Goal: Information Seeking & Learning: Check status

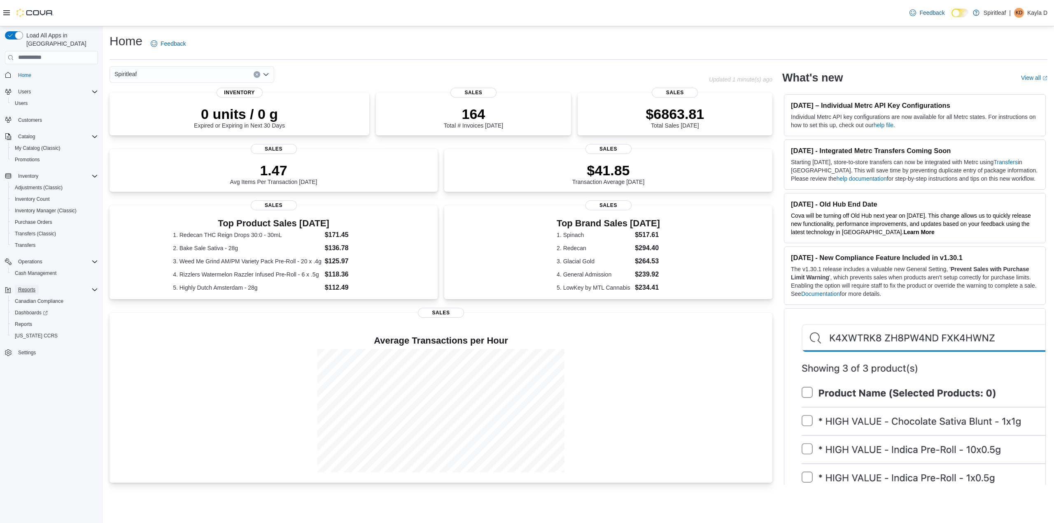
click at [35, 285] on button "Reports" at bounding box center [27, 290] width 24 height 10
click at [25, 285] on span "Reports" at bounding box center [26, 290] width 17 height 10
click at [24, 321] on span "Reports" at bounding box center [23, 324] width 17 height 7
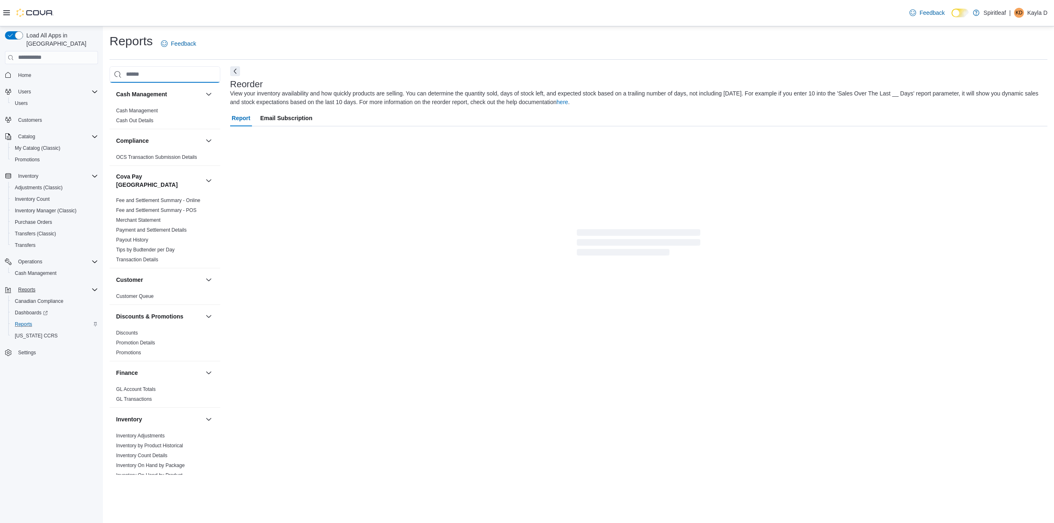
click at [143, 76] on input "search" at bounding box center [164, 74] width 111 height 16
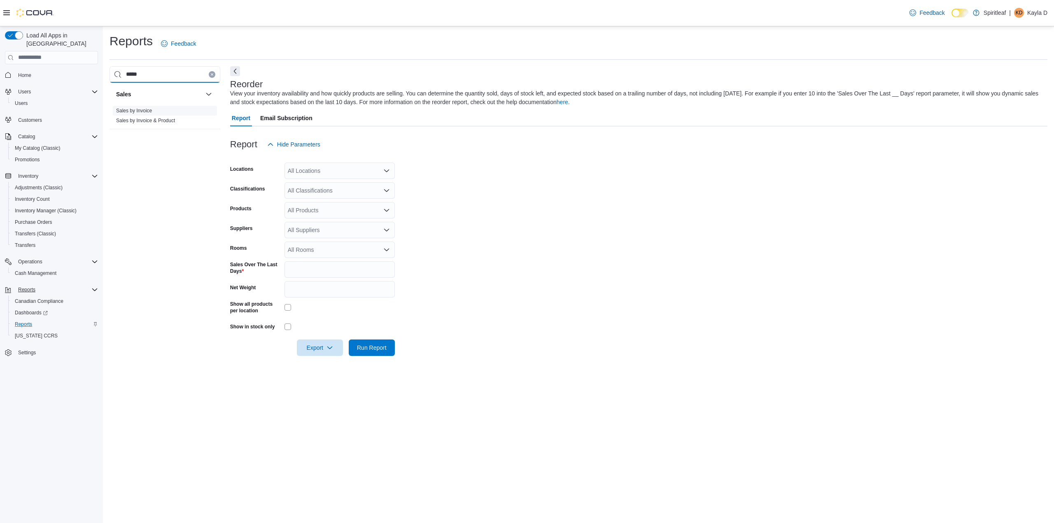
type input "*****"
click at [148, 109] on link "Sales by Invoice" at bounding box center [134, 111] width 36 height 6
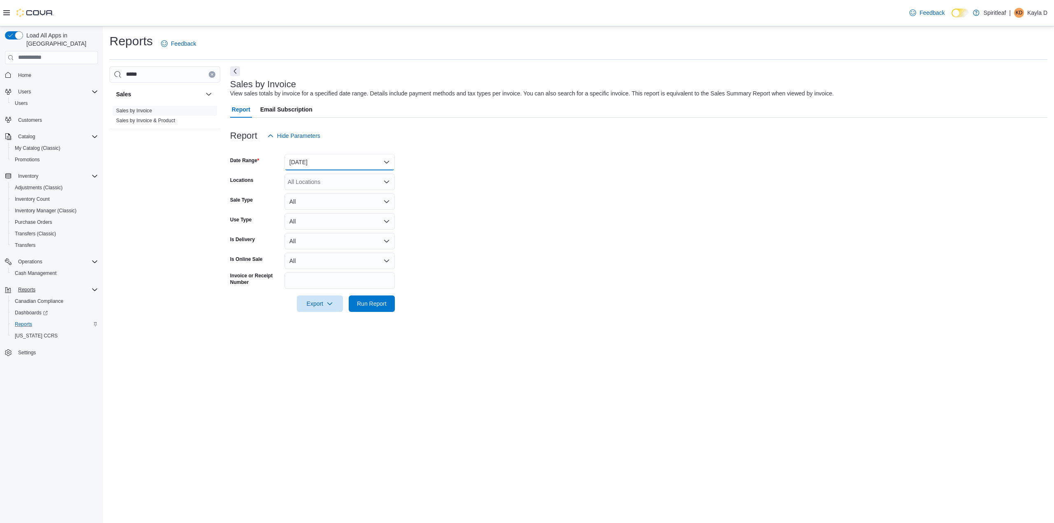
click at [335, 164] on button "[DATE]" at bounding box center [339, 162] width 110 height 16
click at [326, 254] on span "Last 30 Days" at bounding box center [345, 253] width 94 height 10
click at [328, 186] on div "All Locations" at bounding box center [339, 182] width 110 height 16
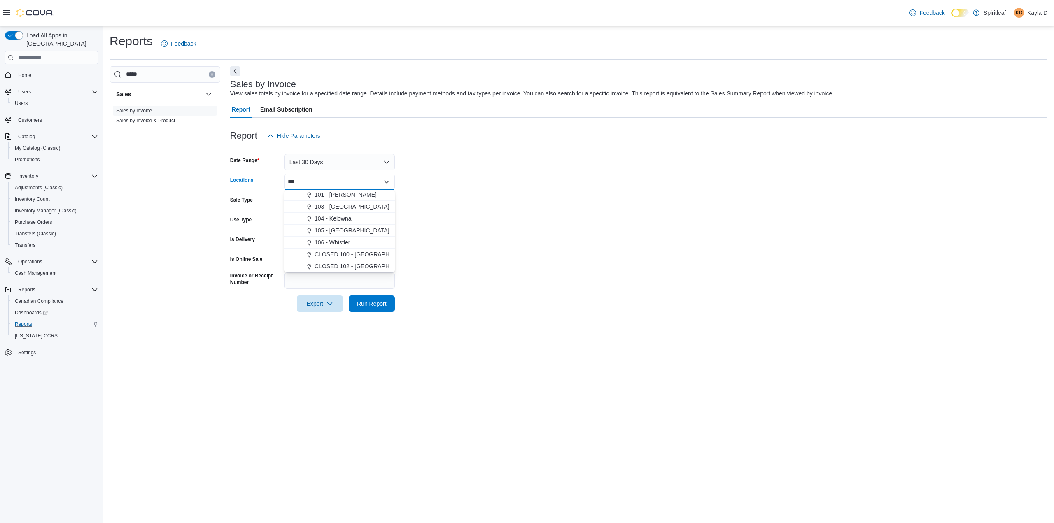
scroll to position [0, 0]
type input "***"
click at [342, 196] on span "103 - [GEOGRAPHIC_DATA]" at bounding box center [351, 196] width 75 height 8
click at [491, 212] on form "Date Range Last 30 Days Locations 103 - [GEOGRAPHIC_DATA] Combo box. Selected. …" at bounding box center [638, 228] width 817 height 168
click at [148, 120] on link "Sales by Invoice & Product" at bounding box center [145, 121] width 59 height 6
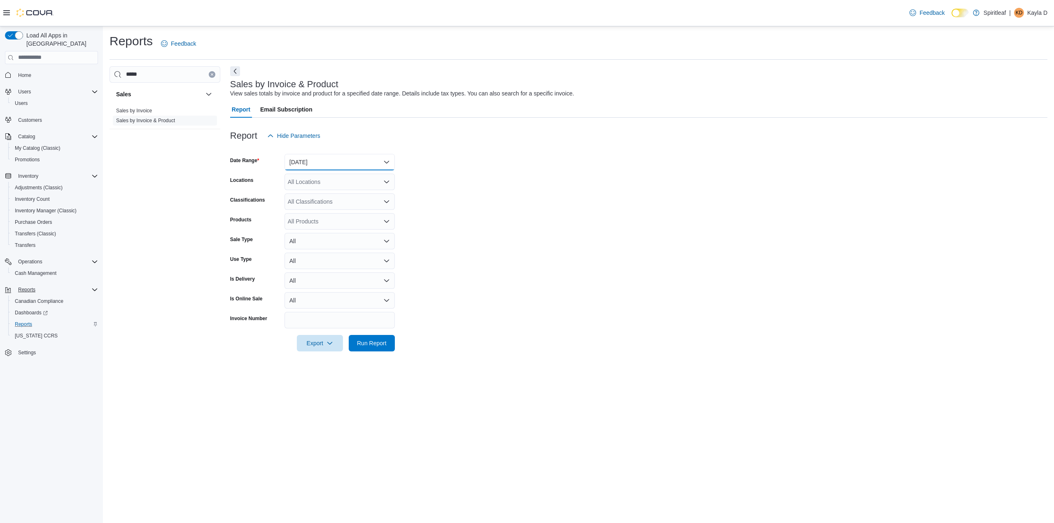
click at [340, 158] on button "[DATE]" at bounding box center [339, 162] width 110 height 16
click at [321, 252] on span "Last 30 Days" at bounding box center [345, 253] width 94 height 10
click at [321, 182] on div "All Locations" at bounding box center [339, 182] width 110 height 16
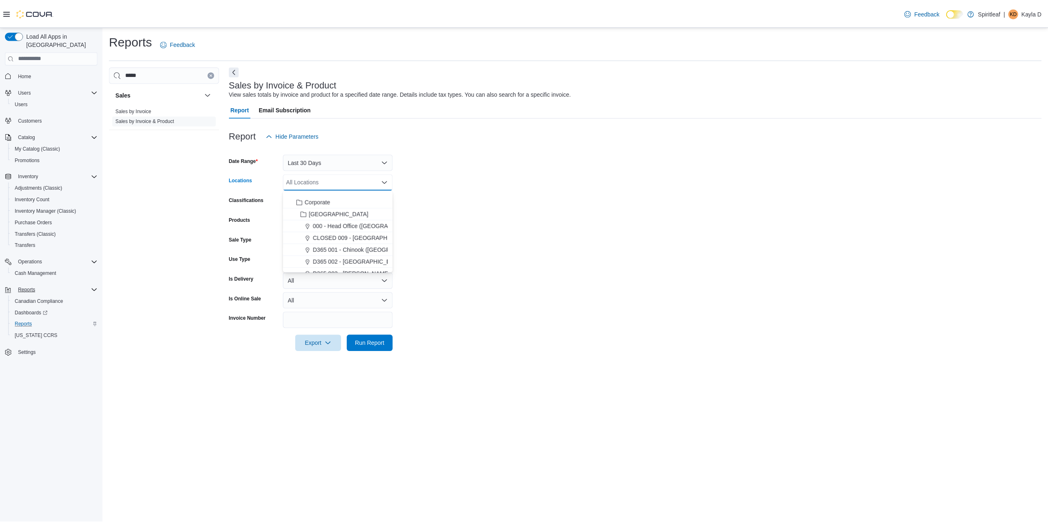
scroll to position [0, 0]
type input "***"
click at [333, 194] on span "103 - [GEOGRAPHIC_DATA]" at bounding box center [351, 196] width 75 height 8
click at [493, 215] on form "Date Range Last 30 Days Locations 103 - [GEOGRAPHIC_DATA] Combo box. Selected. …" at bounding box center [638, 247] width 817 height 207
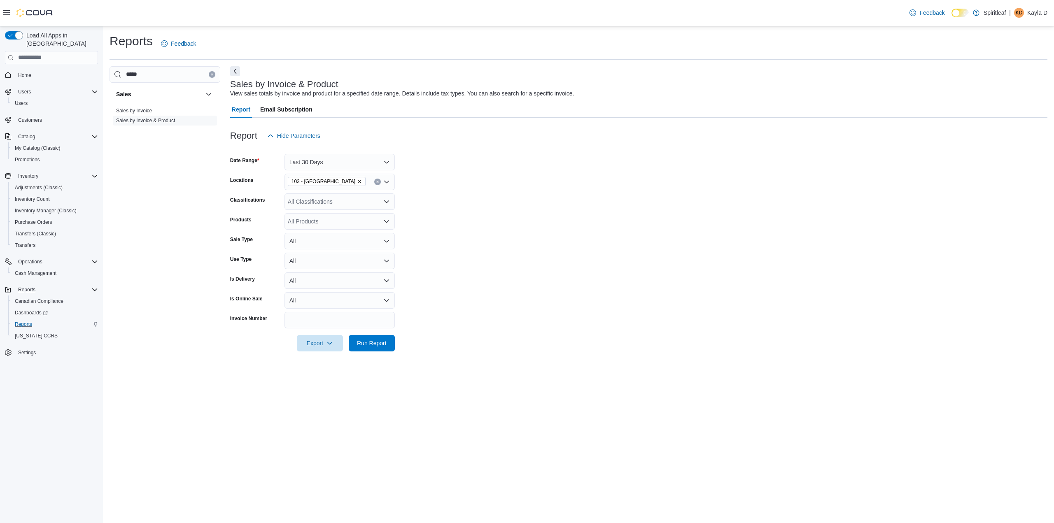
click at [322, 222] on div "All Products" at bounding box center [339, 221] width 110 height 16
type input "**********"
click at [324, 235] on div "Debunk ICE Glas... Cartridge - 1g" at bounding box center [339, 235] width 100 height 8
drag, startPoint x: 478, startPoint y: 272, endPoint x: 479, endPoint y: 280, distance: 7.8
click at [479, 272] on form "Date Range Last 30 Days Locations 103 - [GEOGRAPHIC_DATA] Classifications All C…" at bounding box center [638, 247] width 817 height 207
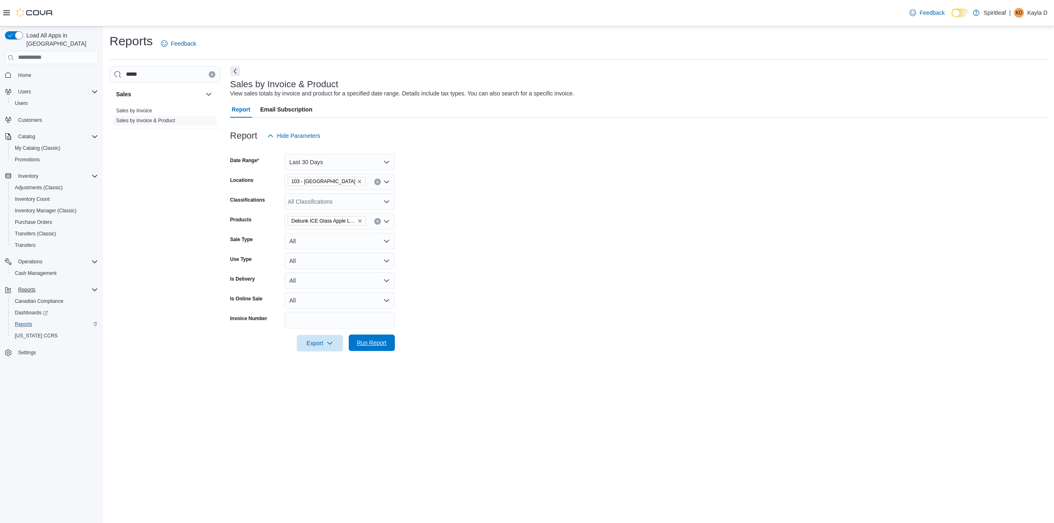
click at [354, 339] on span "Run Report" at bounding box center [372, 343] width 36 height 16
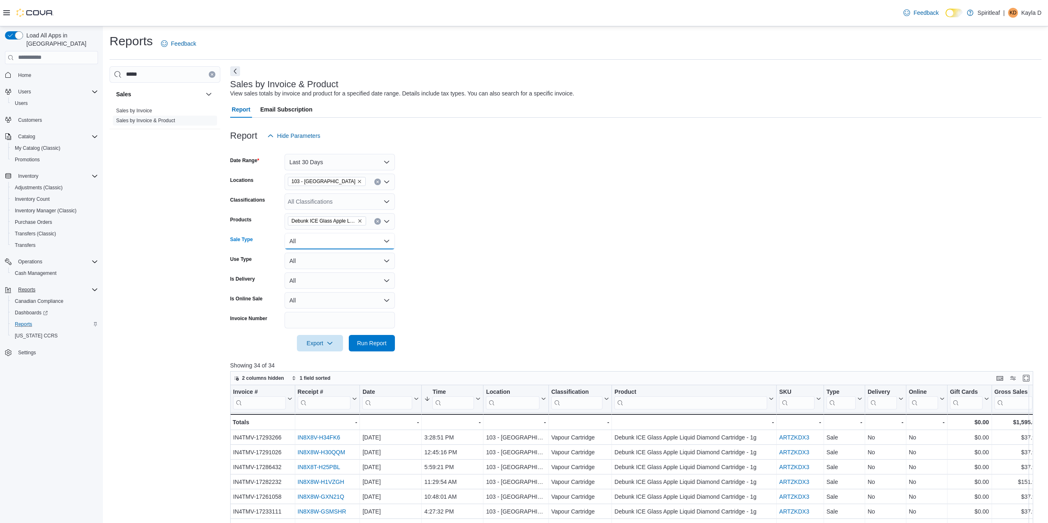
click at [361, 238] on button "All" at bounding box center [339, 241] width 110 height 16
click at [344, 286] on span "Refund" at bounding box center [345, 291] width 94 height 10
click at [474, 262] on form "Date Range Last 30 Days Locations 103 - [GEOGRAPHIC_DATA] Classifications All C…" at bounding box center [635, 247] width 811 height 207
click at [380, 337] on span "Run Report" at bounding box center [372, 343] width 36 height 16
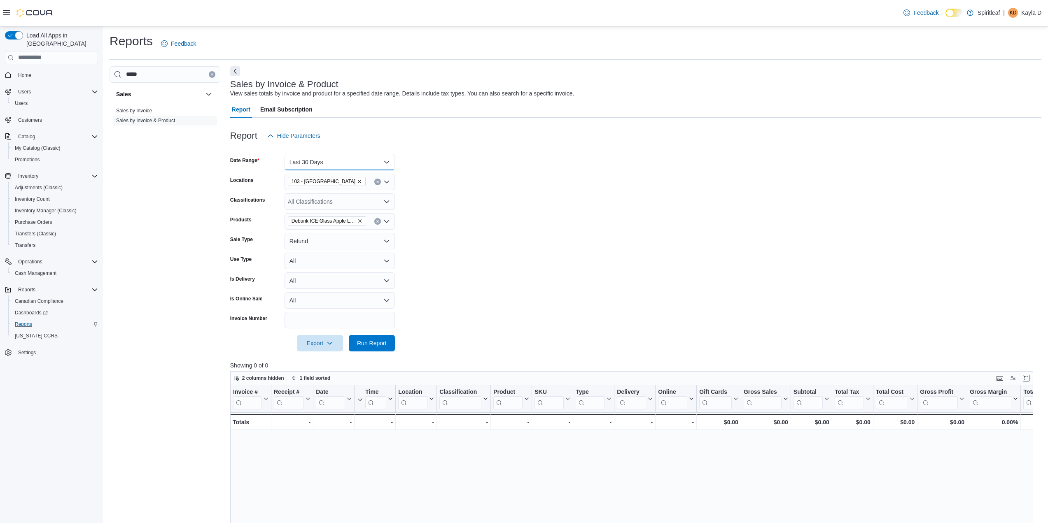
click at [377, 156] on button "Last 30 Days" at bounding box center [339, 162] width 110 height 16
click at [345, 277] on span "Last Month" at bounding box center [345, 277] width 94 height 10
click at [369, 347] on span "Run Report" at bounding box center [372, 343] width 36 height 16
click at [375, 240] on button "Refund" at bounding box center [339, 241] width 110 height 16
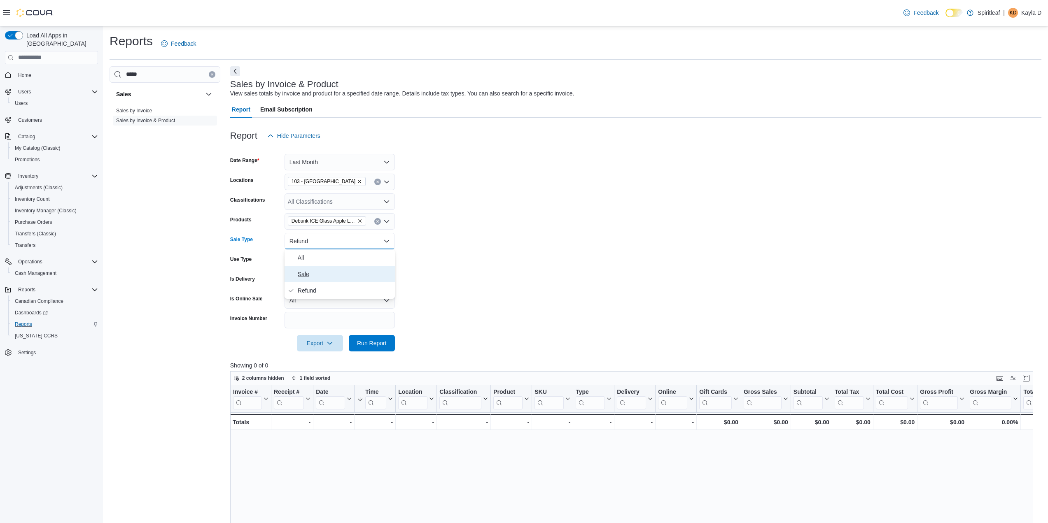
click at [367, 269] on span "Sale" at bounding box center [345, 274] width 94 height 10
click at [483, 283] on form "Date Range Last Month Locations 103 - [GEOGRAPHIC_DATA] Classifications All Cla…" at bounding box center [635, 247] width 811 height 207
